Goal: Task Accomplishment & Management: Manage account settings

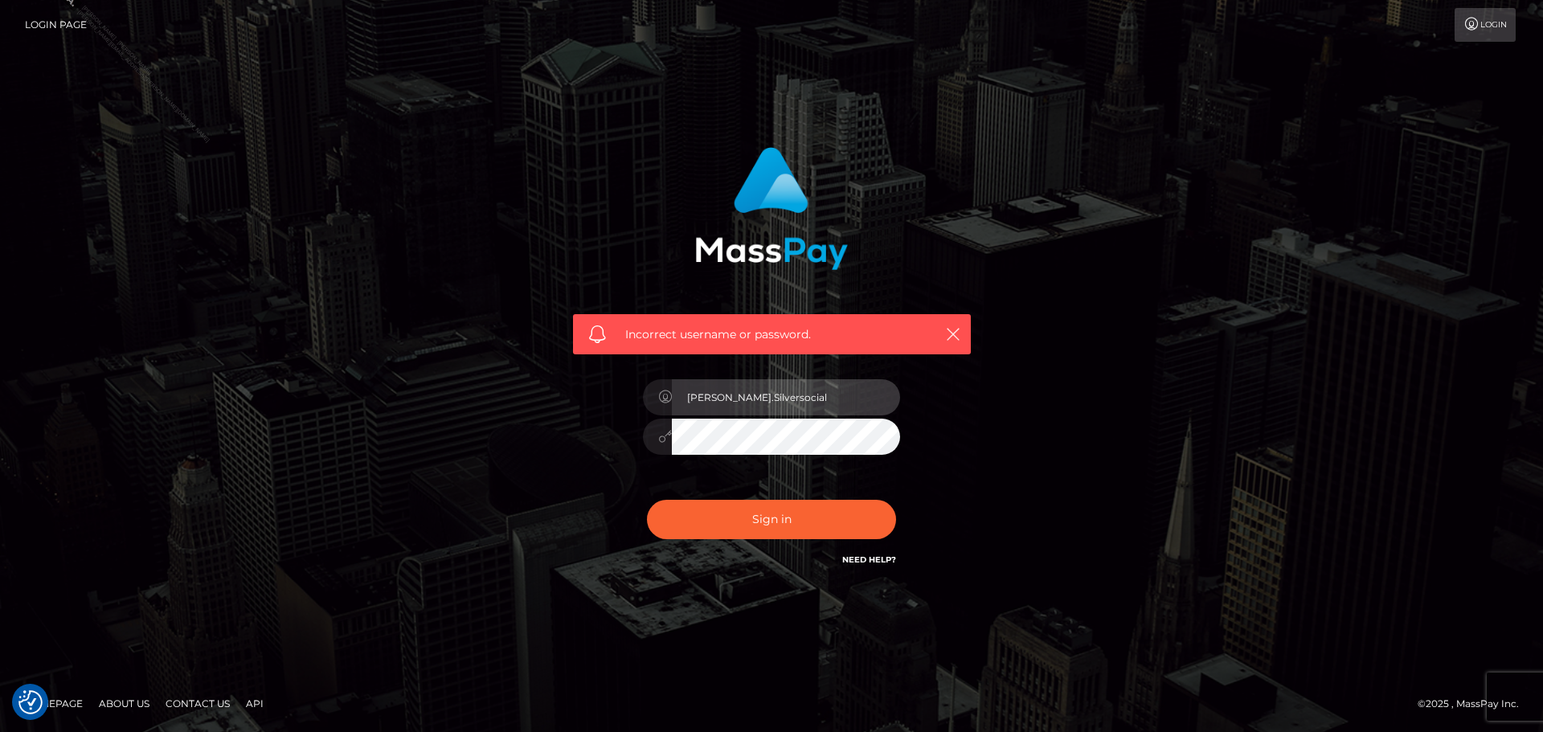
click at [758, 394] on input "[PERSON_NAME].Silversocial" at bounding box center [786, 397] width 228 height 36
click at [781, 397] on input "[PERSON_NAME].Silversocial" at bounding box center [786, 397] width 228 height 36
type input "[PERSON_NAME].ACE"
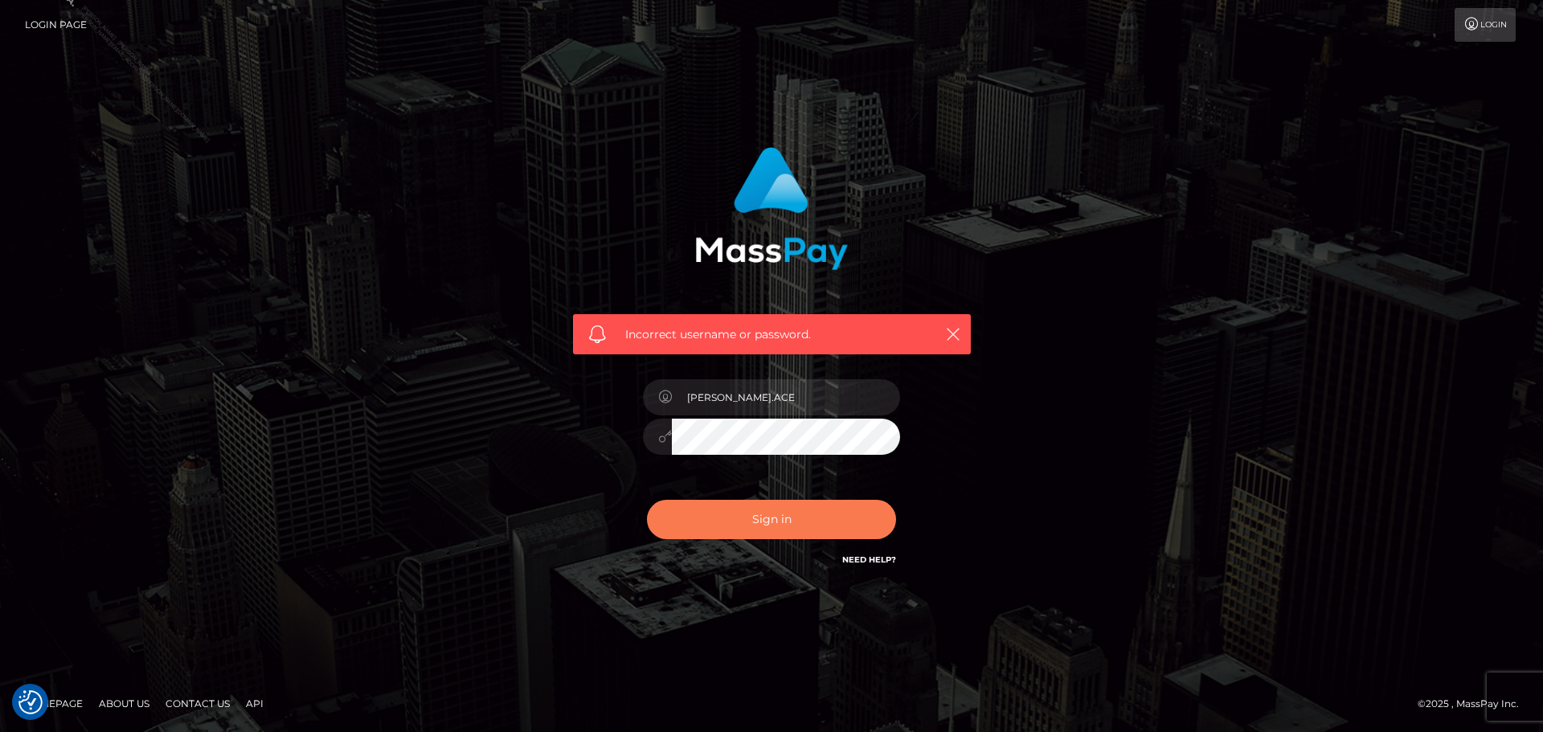
click at [799, 527] on button "Sign in" at bounding box center [771, 519] width 249 height 39
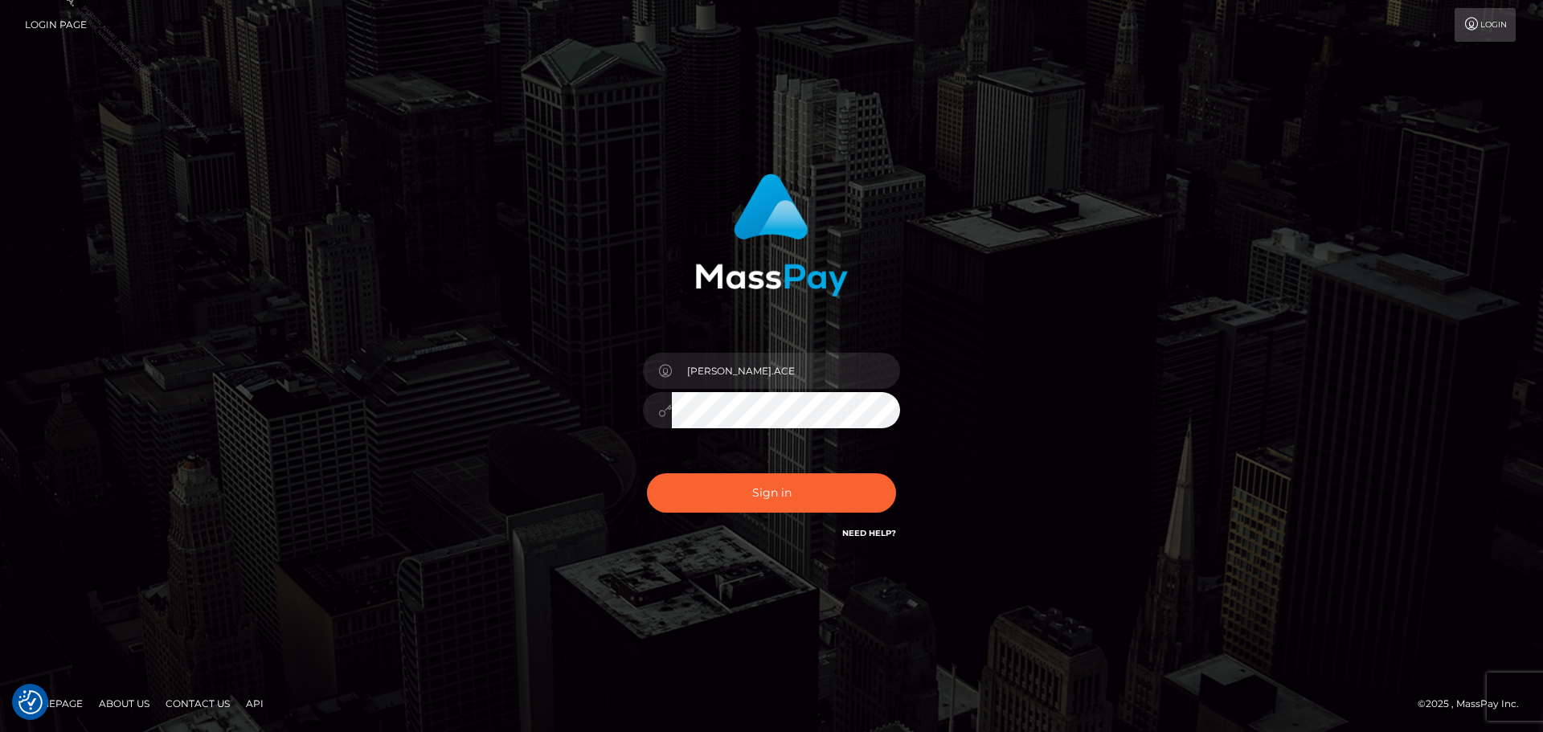
click at [1003, 406] on div "Marlon.ACE Sign in" at bounding box center [771, 366] width 916 height 409
click at [700, 483] on button "Sign in" at bounding box center [771, 492] width 249 height 39
click at [794, 370] on input "[PERSON_NAME].Silversocial" at bounding box center [786, 371] width 228 height 36
type input "[PERSON_NAME].ACE"
click at [707, 497] on button "Sign in" at bounding box center [771, 492] width 249 height 39
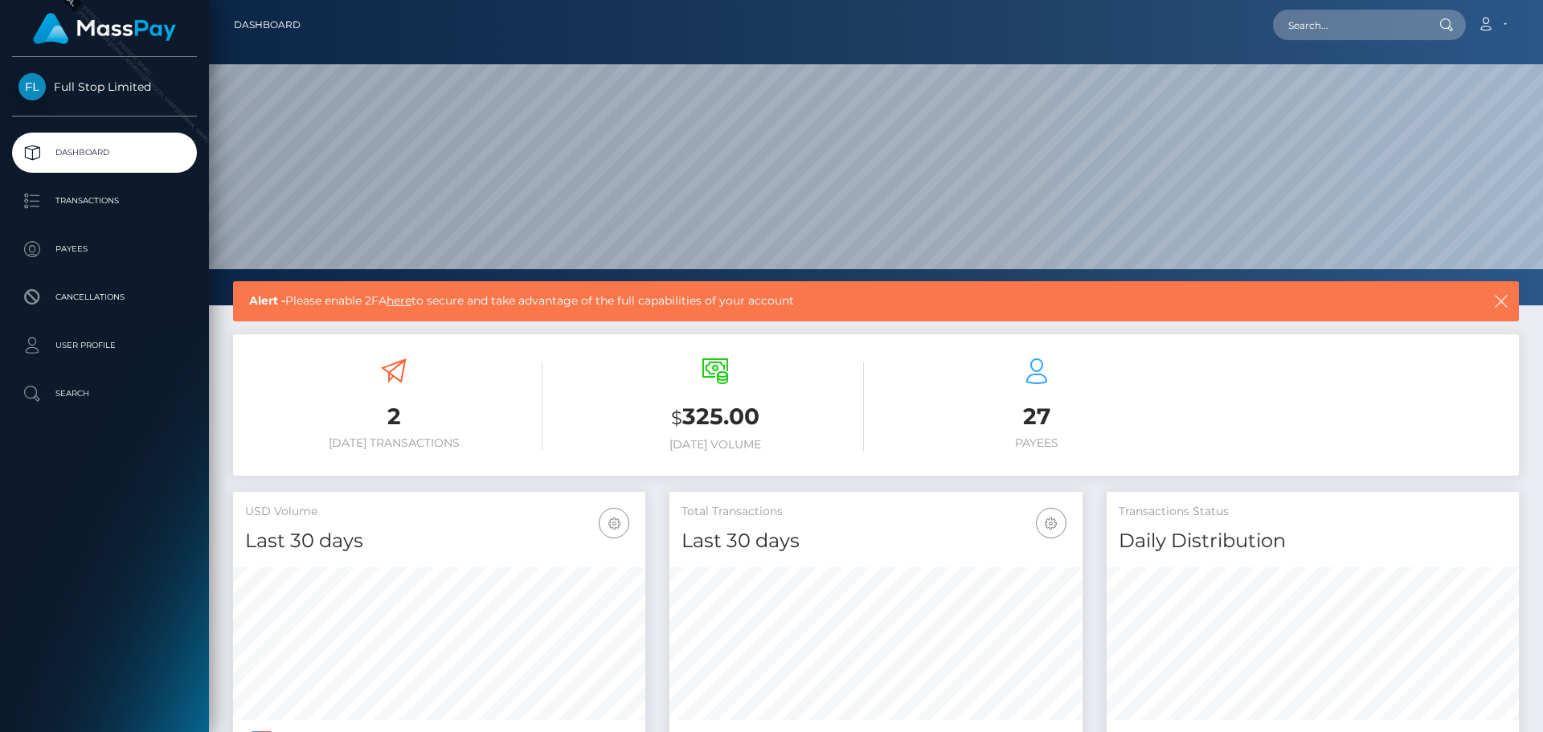
scroll to position [285, 413]
